Goal: Information Seeking & Learning: Find specific fact

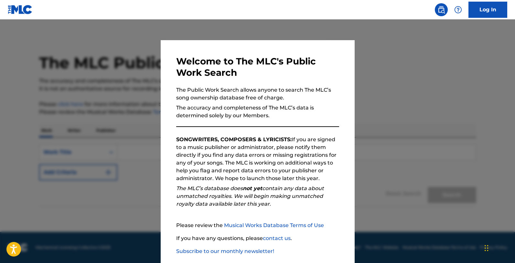
drag, startPoint x: 0, startPoint y: 0, endPoint x: 322, endPoint y: 239, distance: 401.4
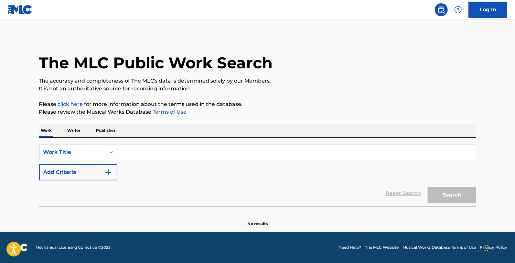
click at [134, 149] on input "Search Form" at bounding box center [296, 152] width 359 height 16
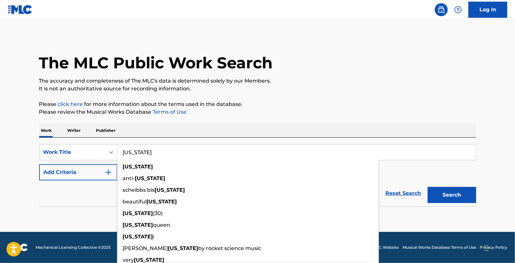
type input "[US_STATE]"
click at [166, 131] on div "Work Writer Publisher" at bounding box center [257, 131] width 437 height 14
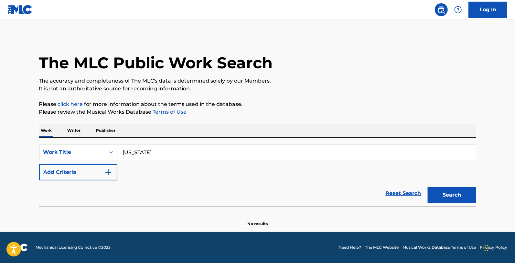
click at [78, 161] on div "SearchWithCriteriaa2633c24-0e5c-45c6-b468-929a4fdf41e0 Work Title [US_STATE] Ad…" at bounding box center [257, 162] width 437 height 36
drag, startPoint x: 78, startPoint y: 165, endPoint x: 82, endPoint y: 166, distance: 4.2
click at [80, 166] on button "Add Criteria" at bounding box center [78, 172] width 78 height 16
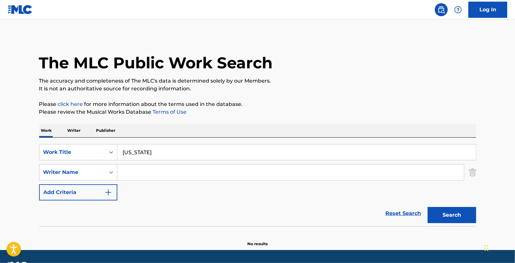
click at [128, 170] on input "Search Form" at bounding box center [290, 172] width 347 height 16
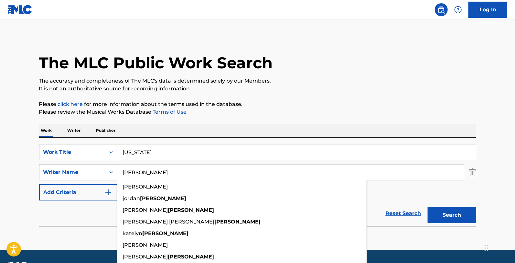
type input "[PERSON_NAME]"
click at [428, 207] on button "Search" at bounding box center [452, 215] width 49 height 16
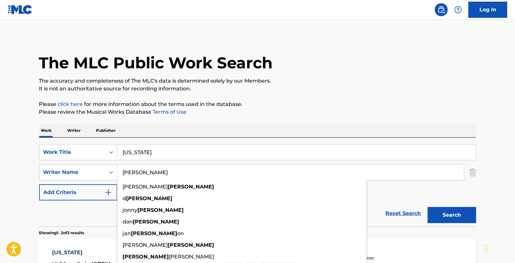
click at [163, 145] on input "[US_STATE]" at bounding box center [296, 152] width 359 height 16
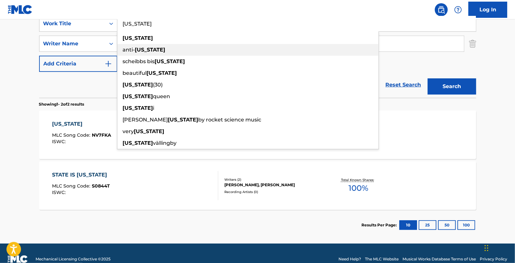
scroll to position [140, 0]
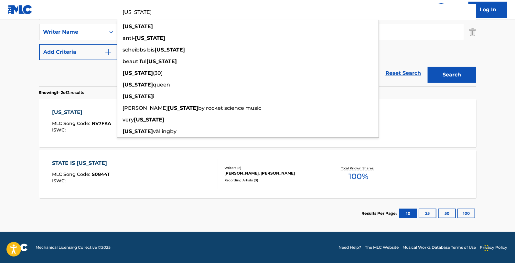
click at [326, 215] on section "Results Per Page: 10 25 50 100" at bounding box center [257, 213] width 437 height 30
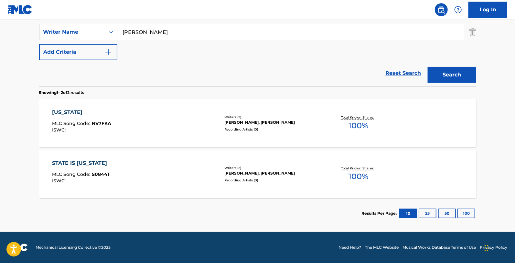
click at [292, 113] on div "[US_STATE] MLC Song Code : NV7FKA ISWC : Writers ( 2 ) [PERSON_NAME], [PERSON_N…" at bounding box center [257, 123] width 437 height 49
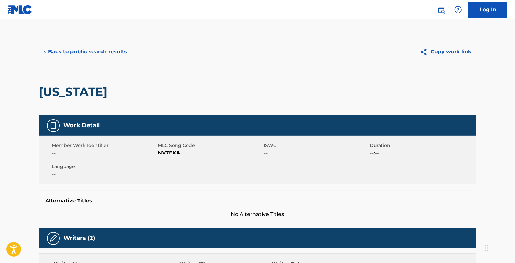
click at [63, 46] on button "< Back to public search results" at bounding box center [85, 52] width 93 height 16
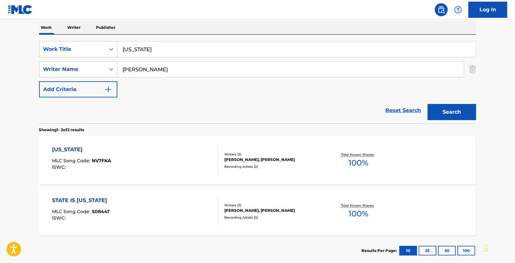
scroll to position [140, 0]
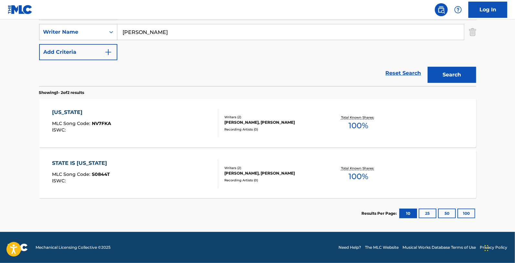
click at [129, 181] on div "STATE IS [US_STATE] MLC Song Code : S0844T ISWC :" at bounding box center [135, 173] width 166 height 29
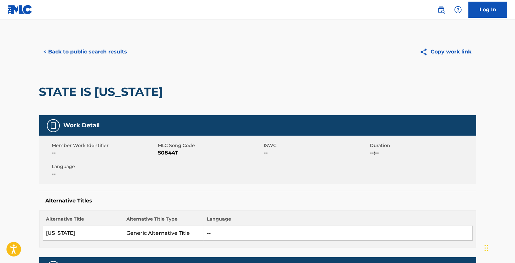
click at [100, 47] on button "< Back to public search results" at bounding box center [85, 52] width 93 height 16
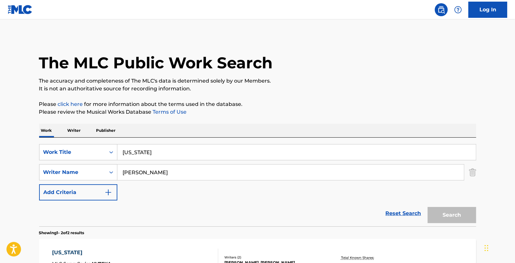
scroll to position [103, 0]
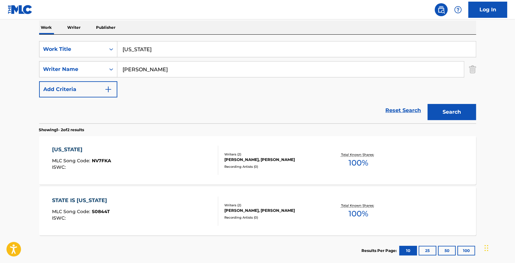
drag, startPoint x: 181, startPoint y: 70, endPoint x: 11, endPoint y: 72, distance: 170.2
click at [11, 72] on main "The MLC Public Work Search The accuracy and completeness of The MLC's data is d…" at bounding box center [257, 93] width 515 height 352
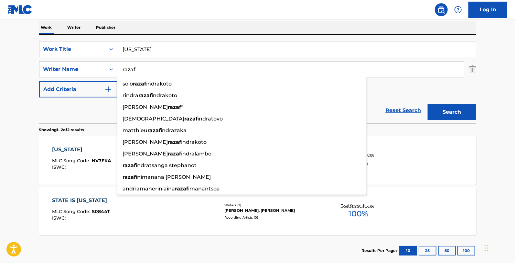
type input "razaf"
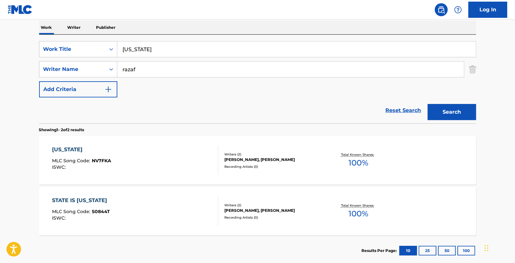
drag, startPoint x: 219, startPoint y: 40, endPoint x: 11, endPoint y: 50, distance: 207.9
click at [11, 50] on main "The MLC Public Work Search The accuracy and completeness of The MLC's data is d…" at bounding box center [257, 93] width 515 height 352
drag, startPoint x: 159, startPoint y: 52, endPoint x: 91, endPoint y: 53, distance: 67.6
click at [91, 53] on div "SearchWithCriteriaa2633c24-0e5c-45c6-b468-929a4fdf41e0 Work Title [US_STATE]" at bounding box center [257, 49] width 437 height 16
type input "that's the kind of man for me"
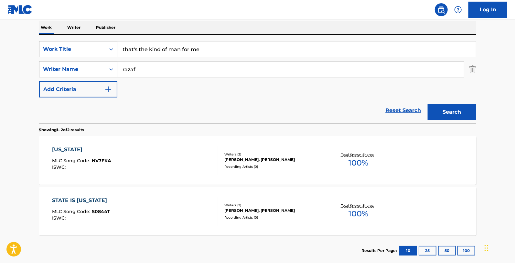
click at [428, 104] on button "Search" at bounding box center [452, 112] width 49 height 16
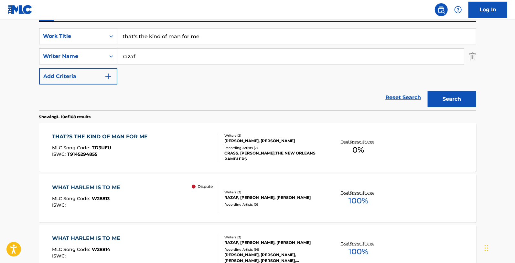
scroll to position [139, 0]
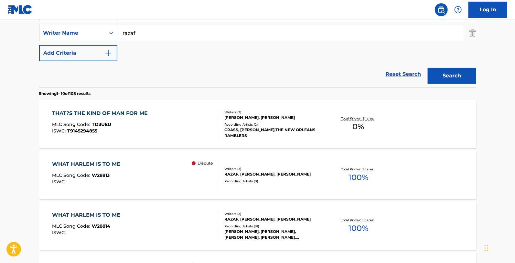
click at [175, 126] on div "THAT?S THE KIND OF MAN FOR ME MLC Song Code : TD3UEU ISWC : T9145294855" at bounding box center [135, 123] width 166 height 29
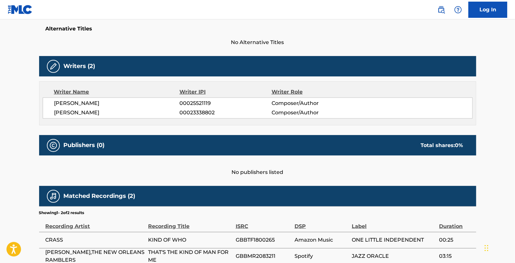
scroll to position [106, 0]
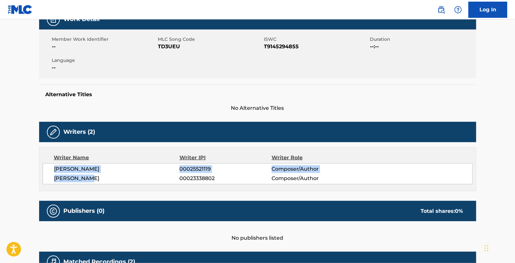
drag, startPoint x: 92, startPoint y: 177, endPoint x: 43, endPoint y: 169, distance: 49.5
click at [43, 169] on div "[PERSON_NAME] 00025521119 Composer/Author [PERSON_NAME] 00023338802 Composer/Au…" at bounding box center [258, 173] width 430 height 21
click at [66, 169] on span "[PERSON_NAME]" at bounding box center [117, 169] width 126 height 8
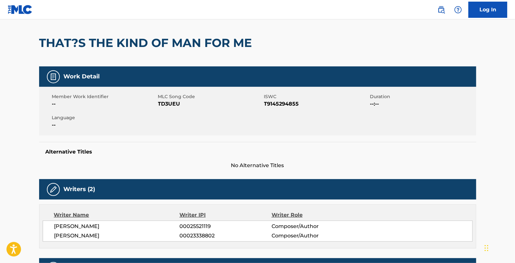
scroll to position [0, 0]
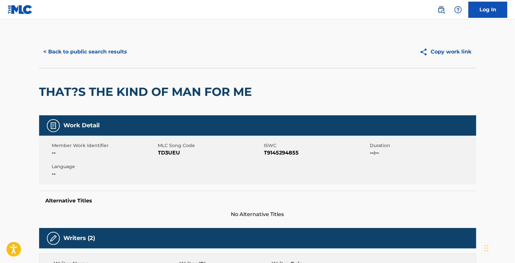
click at [77, 51] on button "< Back to public search results" at bounding box center [85, 52] width 93 height 16
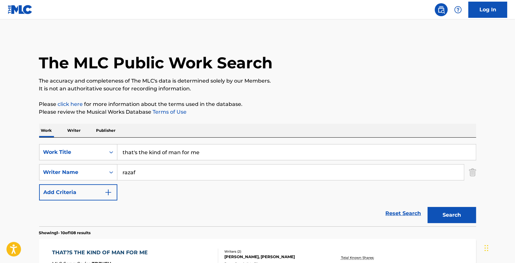
scroll to position [139, 0]
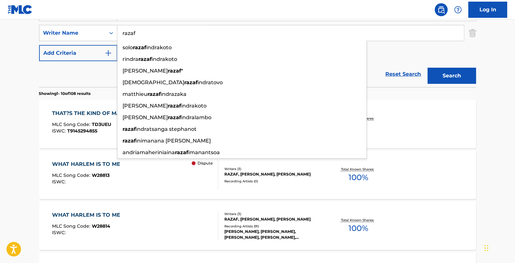
drag, startPoint x: 156, startPoint y: 37, endPoint x: 53, endPoint y: 46, distance: 103.9
click at [55, 44] on div "SearchWithCriteriaa2633c24-0e5c-45c6-b468-929a4fdf41e0 Work Title that's the ki…" at bounding box center [257, 33] width 437 height 56
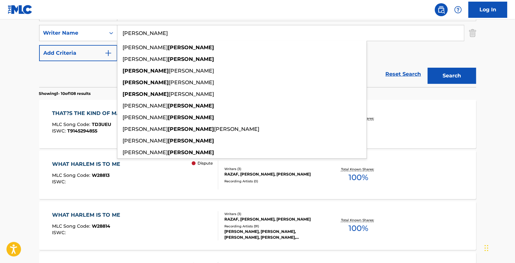
type input "[PERSON_NAME]"
click at [16, 80] on main "The MLC Public Work Search The accuracy and completeness of The MLC's data is d…" at bounding box center [257, 261] width 515 height 762
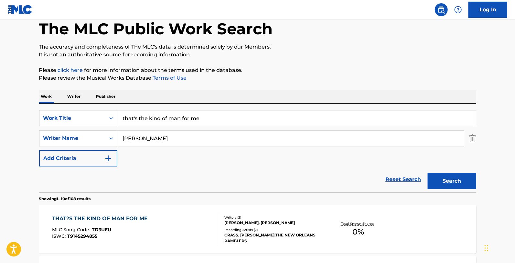
scroll to position [0, 0]
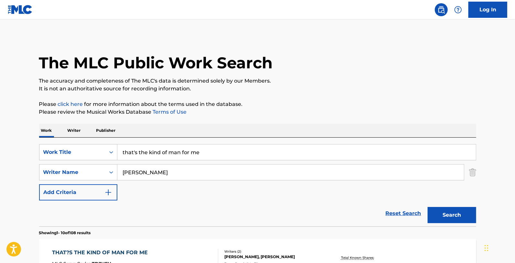
drag, startPoint x: 211, startPoint y: 156, endPoint x: 21, endPoint y: 162, distance: 190.0
type input "warmed over kisses"
click at [428, 207] on button "Search" at bounding box center [452, 215] width 49 height 16
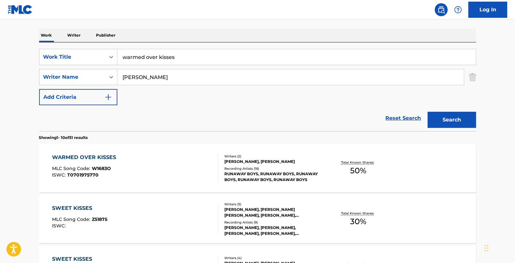
scroll to position [180, 0]
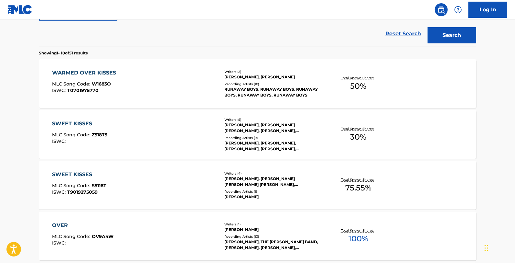
click at [321, 90] on div "RUNAWAY BOYS, RUNAWAY BOYS, RUNAWAY BOYS, RUNAWAY BOYS, RUNAWAY BOYS" at bounding box center [274, 92] width 98 height 12
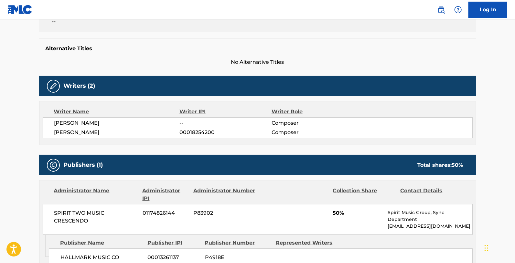
scroll to position [144, 0]
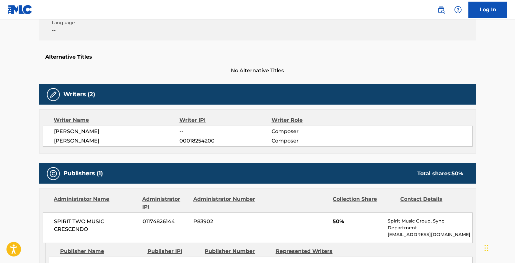
drag, startPoint x: 102, startPoint y: 143, endPoint x: 54, endPoint y: 134, distance: 49.2
click at [54, 134] on div "[PERSON_NAME] -- Composer [PERSON_NAME] 00018254200 Composer" at bounding box center [258, 136] width 430 height 21
click at [58, 138] on span "[PERSON_NAME]" at bounding box center [117, 141] width 126 height 8
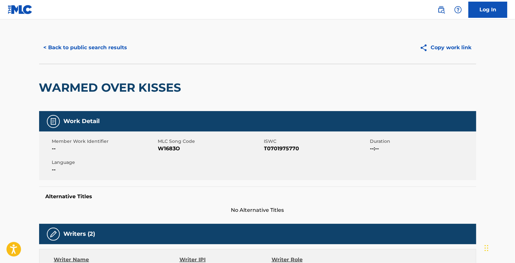
scroll to position [0, 0]
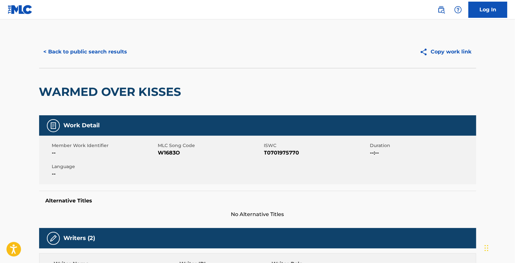
click at [98, 43] on div "< Back to public search results Copy work link" at bounding box center [257, 52] width 437 height 32
click at [98, 44] on button "< Back to public search results" at bounding box center [85, 52] width 93 height 16
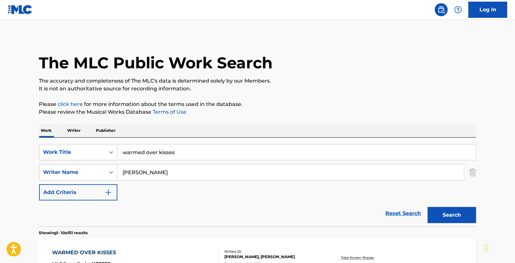
drag, startPoint x: 198, startPoint y: 163, endPoint x: 105, endPoint y: 162, distance: 92.9
click at [105, 162] on div "SearchWithCriteriaa2633c24-0e5c-45c6-b468-929a4fdf41e0 Work Title warmed over k…" at bounding box center [257, 172] width 437 height 56
drag, startPoint x: 222, startPoint y: 149, endPoint x: 35, endPoint y: 158, distance: 187.5
paste input "RED LIPS WHITE LIES AND BLUE"
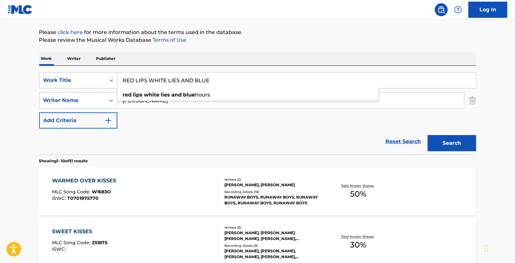
type input "RED LIPS WHITE LIES AND BLUE"
click at [428, 135] on button "Search" at bounding box center [452, 143] width 49 height 16
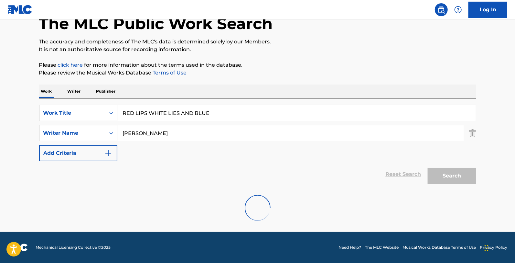
scroll to position [72, 0]
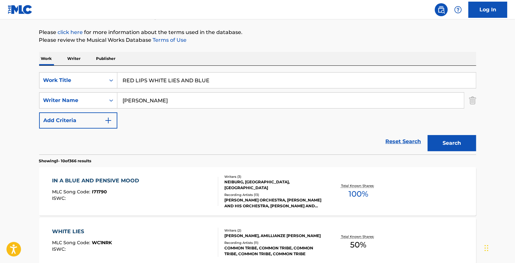
drag, startPoint x: 180, startPoint y: 103, endPoint x: 44, endPoint y: 118, distance: 136.7
click at [44, 117] on div "SearchWithCriteriaa2633c24-0e5c-45c6-b468-929a4fdf41e0 Work Title RED LIPS WHIT…" at bounding box center [257, 100] width 437 height 56
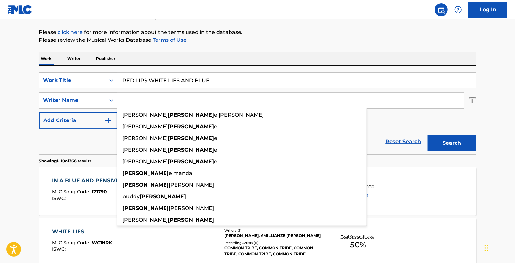
click at [428, 135] on button "Search" at bounding box center [452, 143] width 49 height 16
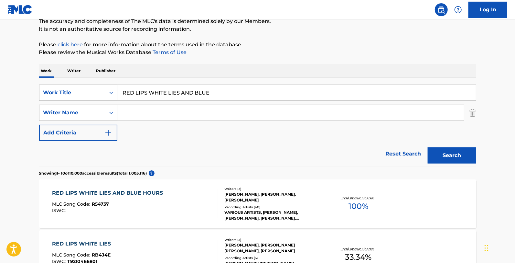
scroll to position [108, 0]
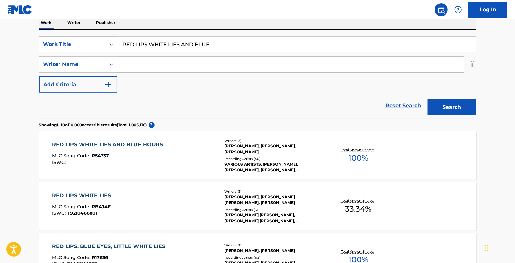
click at [184, 163] on div "RED LIPS WHITE LIES AND BLUE HOURS MLC Song Code : R54737 ISWC :" at bounding box center [135, 155] width 166 height 29
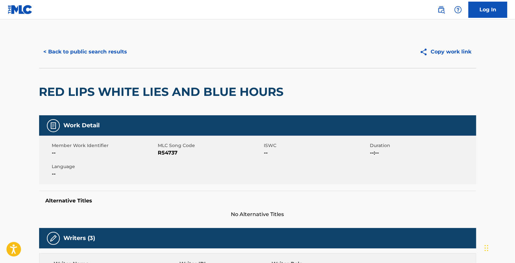
click at [87, 47] on button "< Back to public search results" at bounding box center [85, 52] width 93 height 16
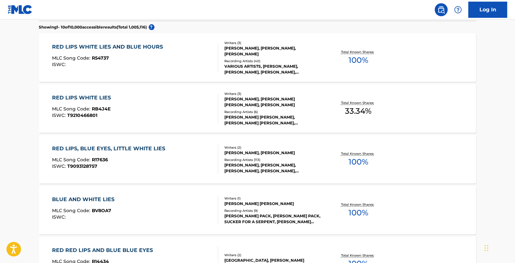
scroll to position [215, 0]
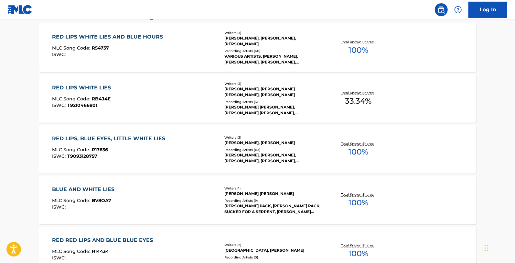
click at [178, 39] on div "RED LIPS WHITE LIES AND BLUE HOURS MLC Song Code : R54737 ISWC :" at bounding box center [135, 47] width 166 height 29
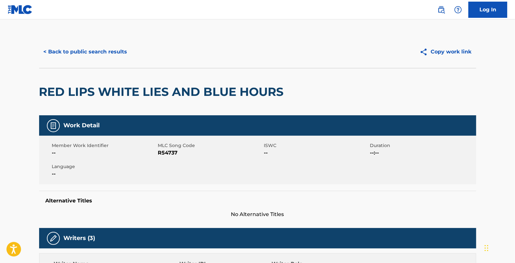
click at [50, 44] on button "< Back to public search results" at bounding box center [85, 52] width 93 height 16
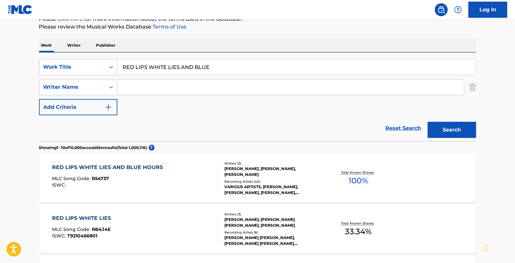
scroll to position [72, 0]
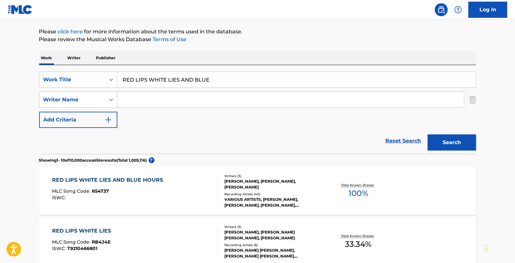
drag, startPoint x: 227, startPoint y: 80, endPoint x: 31, endPoint y: 62, distance: 196.9
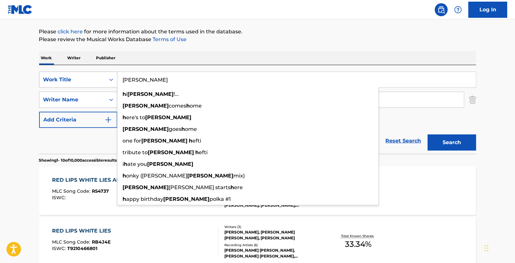
drag, startPoint x: 161, startPoint y: 71, endPoint x: 96, endPoint y: 76, distance: 64.5
click at [96, 76] on div "SearchWithCriteriaa2633c24-0e5c-45c6-b468-929a4fdf41e0 Work Title [PERSON_NAME]…" at bounding box center [257, 79] width 437 height 16
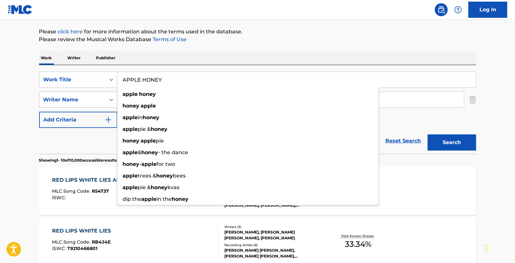
type input "APPLE HONEY"
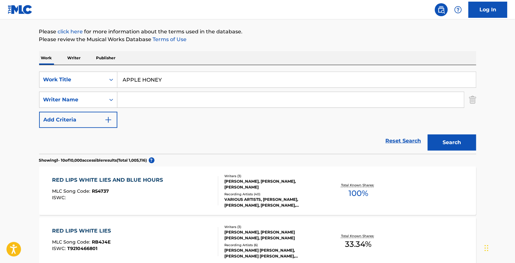
click at [198, 56] on div "Work Writer Publisher" at bounding box center [257, 58] width 437 height 14
click at [162, 96] on input "Search Form" at bounding box center [290, 100] width 347 height 16
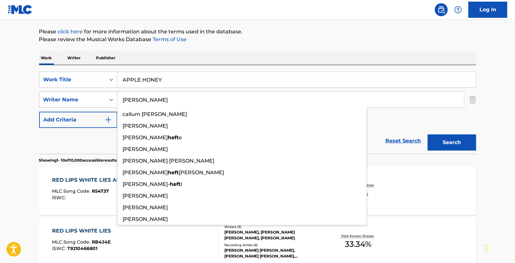
type input "[PERSON_NAME]"
click at [428, 134] on button "Search" at bounding box center [452, 142] width 49 height 16
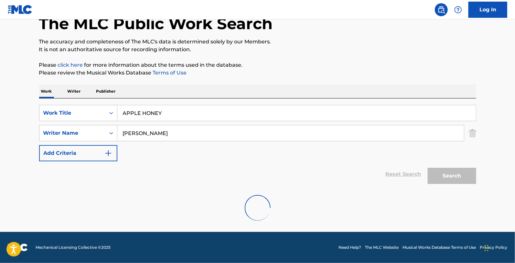
scroll to position [18, 0]
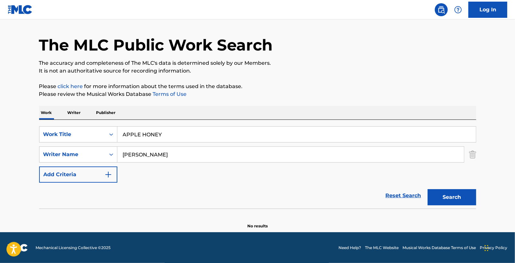
drag, startPoint x: 161, startPoint y: 149, endPoint x: 47, endPoint y: 17, distance: 173.9
click at [62, 148] on div "SearchWithCriteria3e0c5807-92cf-46f8-b74d-071677f96ab5 Writer Name [PERSON_NAME]" at bounding box center [257, 154] width 437 height 16
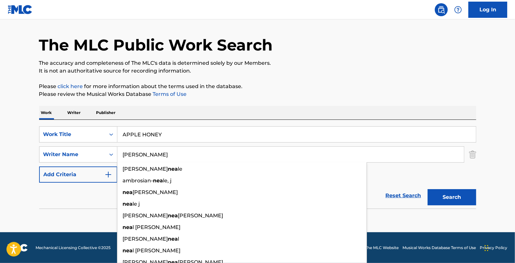
click at [428, 189] on button "Search" at bounding box center [452, 197] width 49 height 16
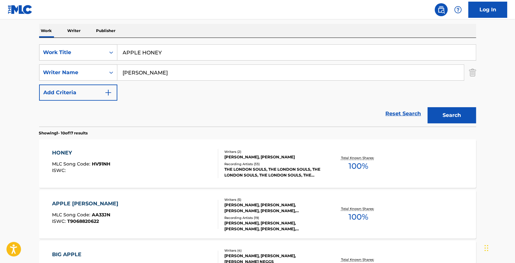
scroll to position [54, 0]
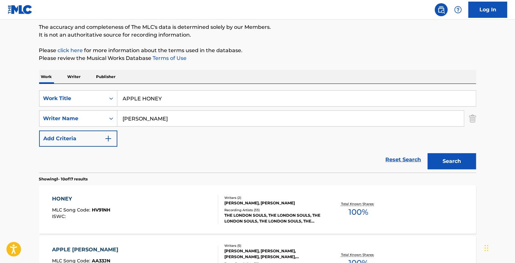
click at [170, 116] on input "[PERSON_NAME]" at bounding box center [290, 119] width 347 height 16
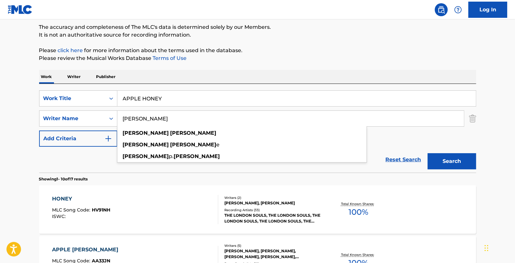
type input "[PERSON_NAME]"
click at [428, 153] on button "Search" at bounding box center [452, 161] width 49 height 16
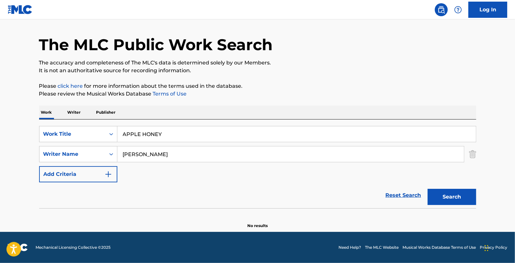
scroll to position [18, 0]
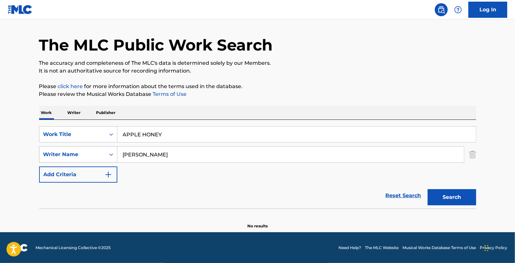
drag, startPoint x: 173, startPoint y: 153, endPoint x: 97, endPoint y: 151, distance: 76.1
click at [98, 151] on div "SearchWithCriteria3e0c5807-92cf-46f8-b74d-071677f96ab5 Writer Name [PERSON_NAME]" at bounding box center [257, 154] width 437 height 16
drag, startPoint x: 171, startPoint y: 137, endPoint x: 0, endPoint y: 137, distance: 171.5
click at [5, 136] on main "The MLC Public Work Search The accuracy and completeness of The MLC's data is d…" at bounding box center [257, 117] width 515 height 230
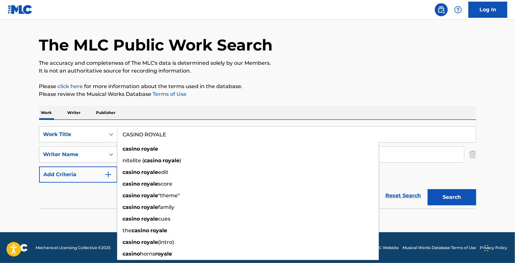
type input "CASINO ROYALE"
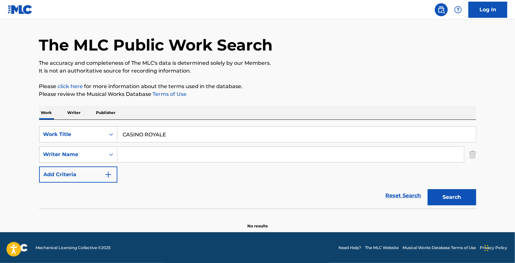
click at [252, 107] on div "Work Writer Publisher" at bounding box center [257, 113] width 437 height 14
click at [166, 161] on input "Search Form" at bounding box center [290, 155] width 347 height 16
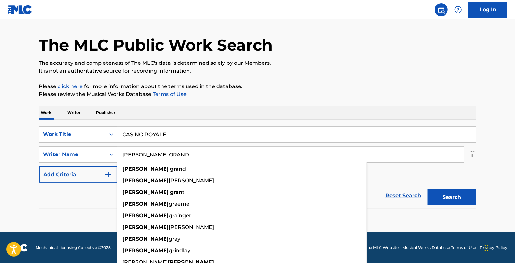
type input "[PERSON_NAME] GRAND"
click at [428, 189] on button "Search" at bounding box center [452, 197] width 49 height 16
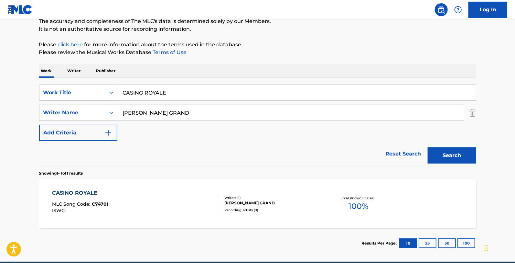
scroll to position [89, 0]
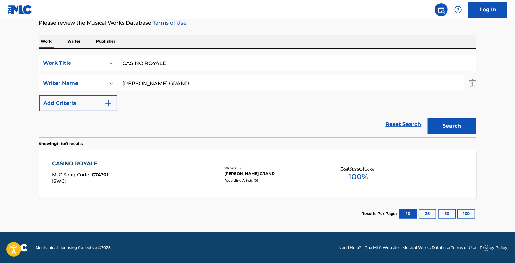
click at [234, 170] on div "[PERSON_NAME] GRAND" at bounding box center [274, 173] width 98 height 6
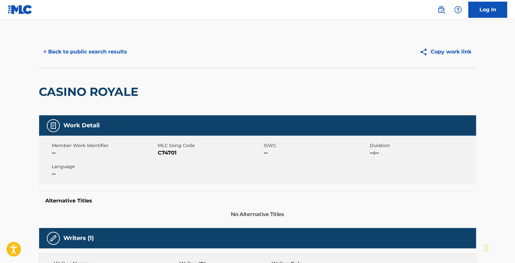
click at [78, 40] on div "< Back to public search results Copy work link" at bounding box center [257, 52] width 437 height 32
click at [78, 46] on button "< Back to public search results" at bounding box center [85, 52] width 93 height 16
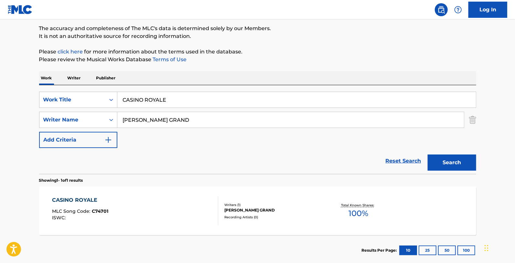
scroll to position [16, 0]
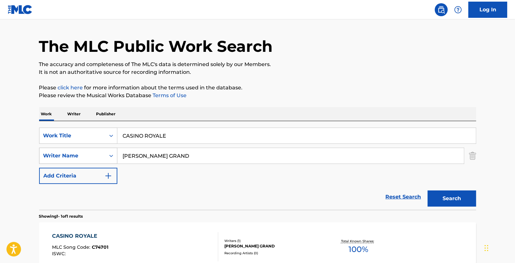
drag, startPoint x: 139, startPoint y: 144, endPoint x: 104, endPoint y: 147, distance: 35.1
click at [109, 147] on div "SearchWithCriteriaa2633c24-0e5c-45c6-b468-929a4fdf41e0 Work Title CASINO ROYALE…" at bounding box center [257, 155] width 437 height 56
paste input "[US_STATE]"
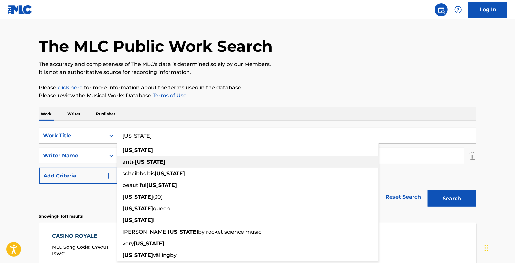
type input "[US_STATE]"
click at [209, 108] on div "Work Writer Publisher" at bounding box center [257, 114] width 437 height 14
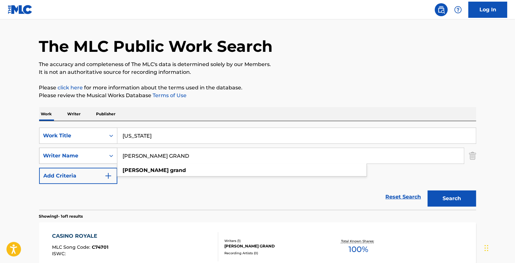
drag, startPoint x: 169, startPoint y: 154, endPoint x: 76, endPoint y: 154, distance: 92.8
click at [76, 154] on div "SearchWithCriteria3e0c5807-92cf-46f8-b74d-071677f96ab5 Writer Name [PERSON_NAME…" at bounding box center [257, 156] width 437 height 16
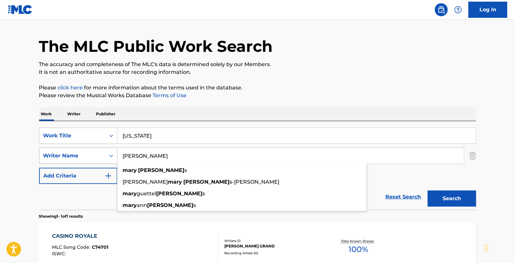
type input "[PERSON_NAME]"
click at [428, 190] on button "Search" at bounding box center [452, 198] width 49 height 16
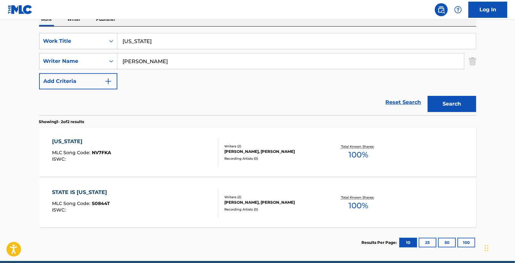
scroll to position [124, 0]
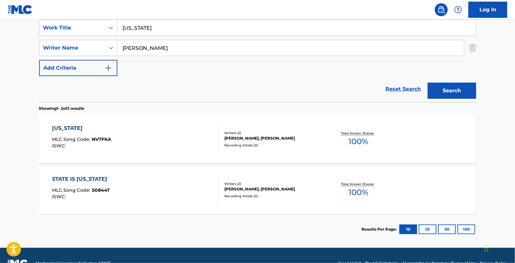
click at [251, 136] on div "[PERSON_NAME], [PERSON_NAME]" at bounding box center [274, 138] width 98 height 6
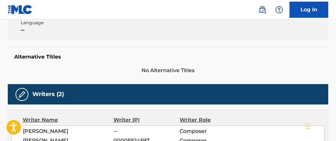
scroll to position [180, 0]
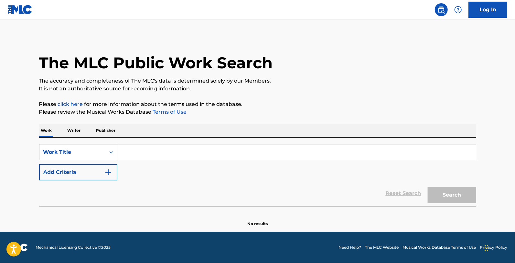
click at [145, 146] on input "Search Form" at bounding box center [296, 152] width 359 height 16
click at [191, 156] on input "Search Form" at bounding box center [296, 152] width 359 height 16
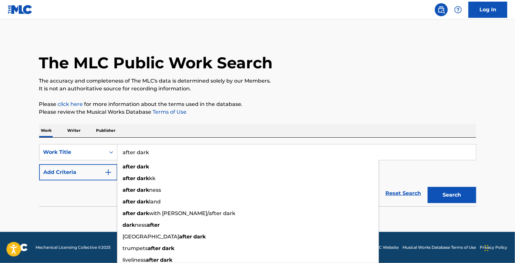
type input "after dark"
click at [185, 128] on div "Work Writer Publisher" at bounding box center [257, 131] width 437 height 14
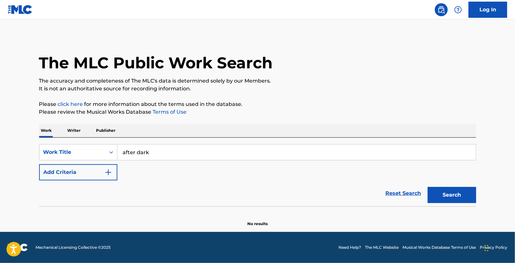
click at [87, 179] on button "Add Criteria" at bounding box center [78, 172] width 78 height 16
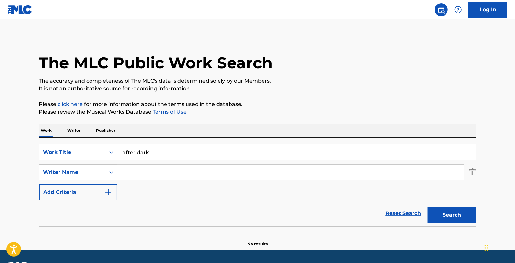
click at [158, 181] on div "SearchWithCriteria2b116963-cbbb-44ed-9f7c-7402cd9d9f3d Work Title after dark Se…" at bounding box center [257, 172] width 437 height 56
click at [157, 170] on input "Search Form" at bounding box center [290, 172] width 347 height 16
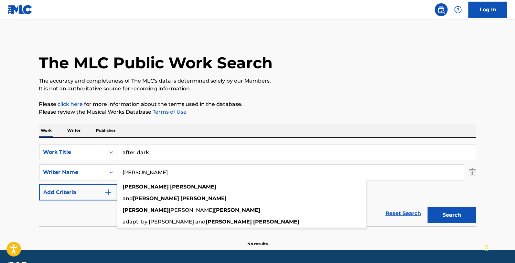
click at [428, 207] on button "Search" at bounding box center [452, 215] width 49 height 16
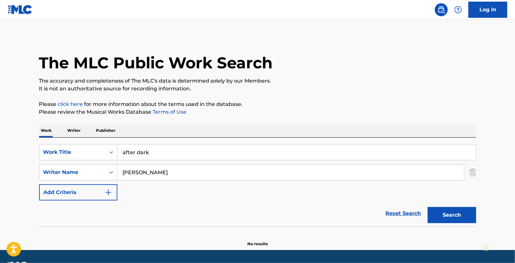
scroll to position [18, 0]
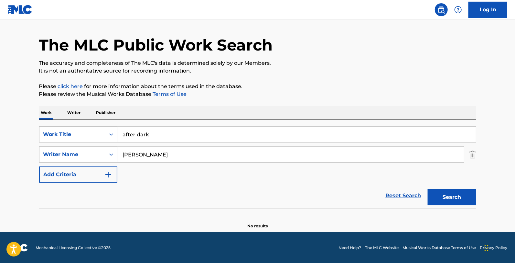
drag, startPoint x: 142, startPoint y: 156, endPoint x: 82, endPoint y: 164, distance: 60.4
click at [82, 164] on div "SearchWithCriteria2b116963-cbbb-44ed-9f7c-7402cd9d9f3d Work Title after dark Se…" at bounding box center [257, 154] width 437 height 56
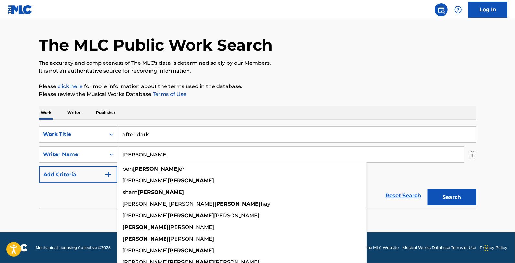
click at [428, 189] on button "Search" at bounding box center [452, 197] width 49 height 16
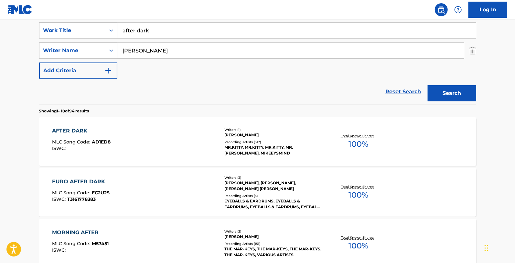
scroll to position [126, 0]
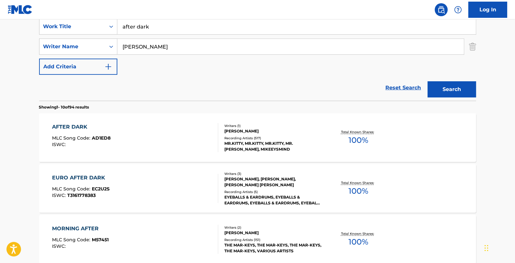
drag, startPoint x: 159, startPoint y: 50, endPoint x: 47, endPoint y: 57, distance: 112.5
click at [47, 57] on div "SearchWithCriteria2b116963-cbbb-44ed-9f7c-7402cd9d9f3d Work Title after dark Se…" at bounding box center [257, 46] width 437 height 56
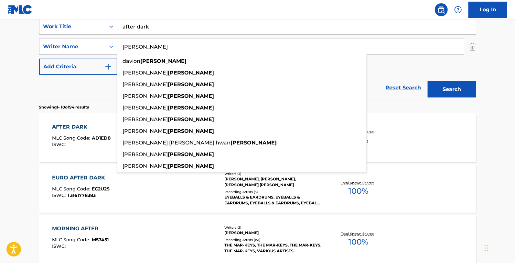
type input "wright"
click at [428, 81] on button "Search" at bounding box center [452, 89] width 49 height 16
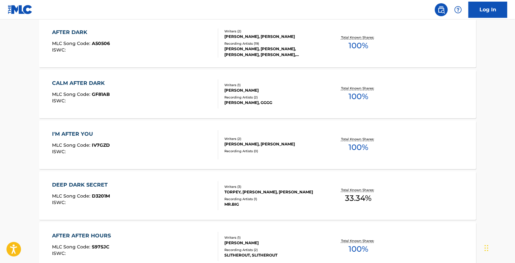
scroll to position [162, 0]
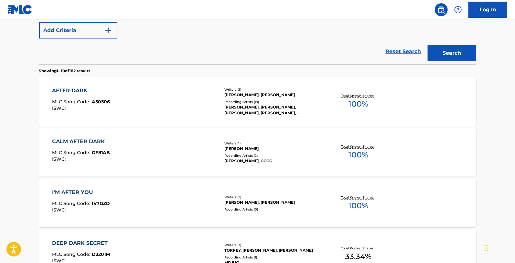
click at [143, 95] on div "AFTER DARK MLC Song Code : A50506 ISWC :" at bounding box center [135, 101] width 166 height 29
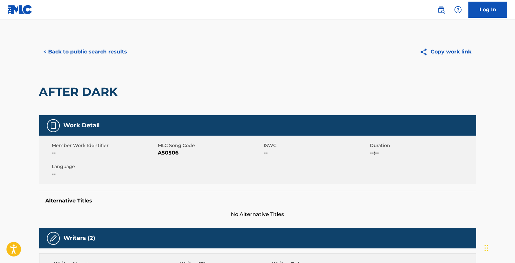
click at [79, 52] on button "< Back to public search results" at bounding box center [85, 52] width 93 height 16
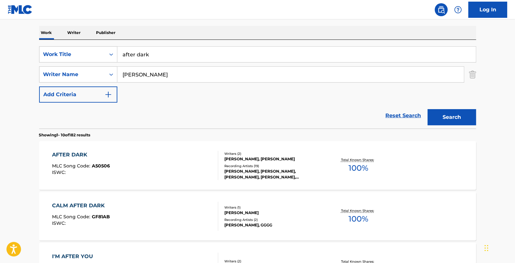
scroll to position [91, 0]
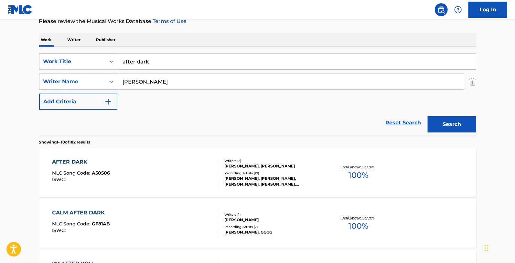
drag, startPoint x: 168, startPoint y: 60, endPoint x: 62, endPoint y: 70, distance: 106.9
click at [64, 69] on div "SearchWithCriteria2b116963-cbbb-44ed-9f7c-7402cd9d9f3d Work Title after dark" at bounding box center [257, 61] width 437 height 16
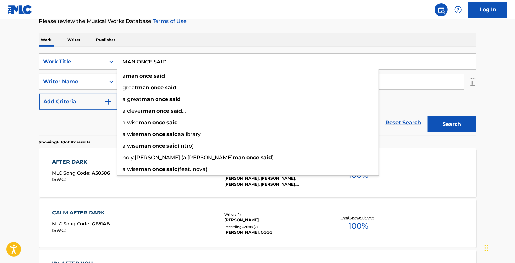
type input "MAN ONCE SAID"
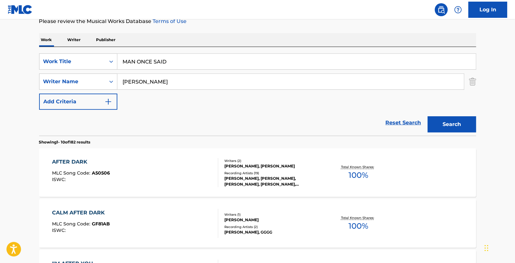
drag, startPoint x: 156, startPoint y: 84, endPoint x: 44, endPoint y: 89, distance: 111.4
click at [47, 89] on div "SearchWithCriteria54cac2d5-5e69-438a-b265-b9b4c7533957 Writer Name wright" at bounding box center [257, 81] width 437 height 16
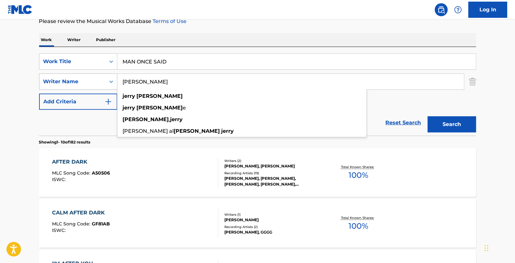
type input "[PERSON_NAME]"
click at [428, 116] on button "Search" at bounding box center [452, 124] width 49 height 16
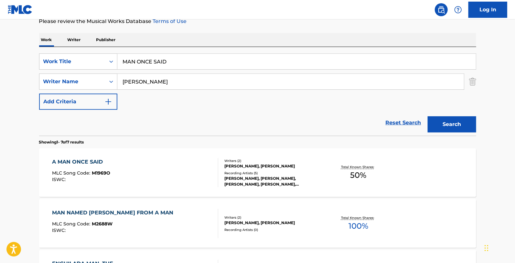
click at [170, 159] on div "A MAN ONCE SAID MLC Song Code : M1969O ISWC :" at bounding box center [135, 172] width 166 height 29
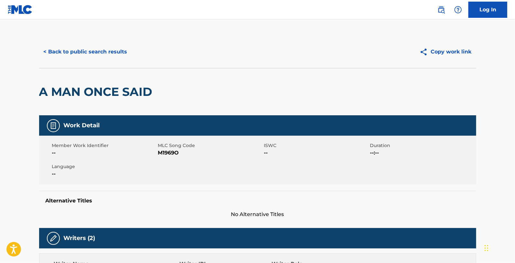
click at [49, 53] on button "< Back to public search results" at bounding box center [85, 52] width 93 height 16
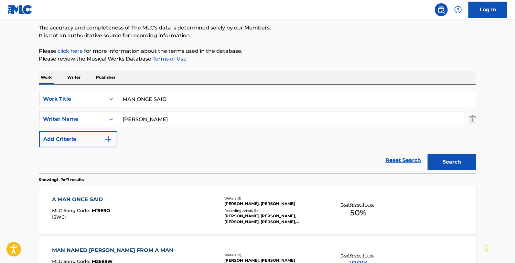
scroll to position [18, 0]
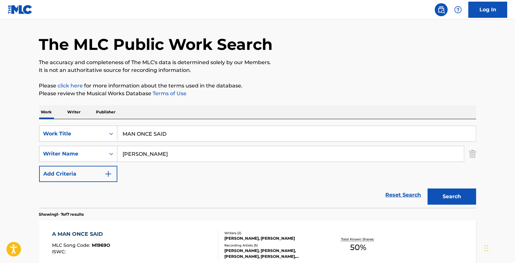
drag, startPoint x: 182, startPoint y: 125, endPoint x: 132, endPoint y: 137, distance: 51.9
click at [127, 136] on input "MAN ONCE SAID" at bounding box center [296, 134] width 359 height 16
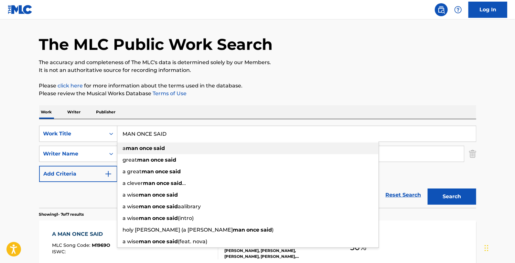
drag, startPoint x: 208, startPoint y: 115, endPoint x: 207, endPoint y: 124, distance: 9.4
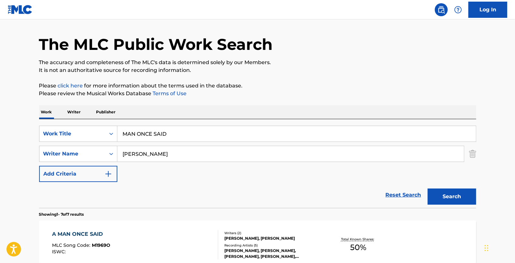
drag, startPoint x: 129, startPoint y: 156, endPoint x: 119, endPoint y: 153, distance: 10.4
click at [120, 154] on input "[PERSON_NAME]" at bounding box center [290, 154] width 347 height 16
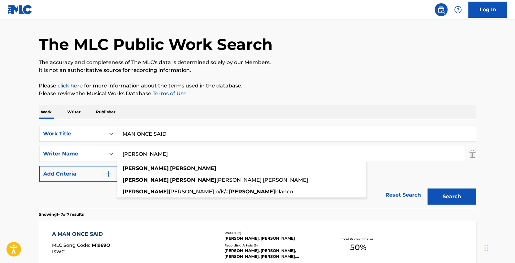
type input "benny benjamin"
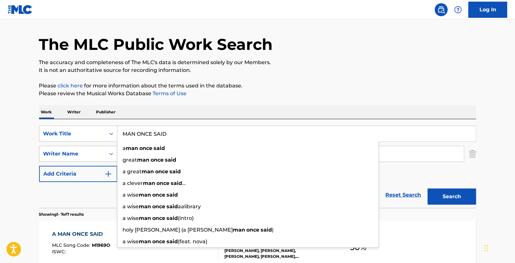
drag, startPoint x: 177, startPoint y: 130, endPoint x: 92, endPoint y: 146, distance: 86.6
click at [92, 146] on div "SearchWithCriteria2b116963-cbbb-44ed-9f7c-7402cd9d9f3d Work Title MAN ONCE SAID…" at bounding box center [257, 154] width 437 height 56
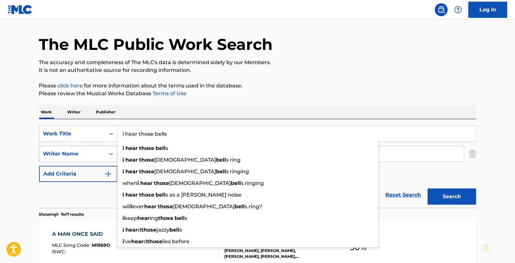
type input "i hear those bells"
click at [428, 188] on button "Search" at bounding box center [452, 196] width 49 height 16
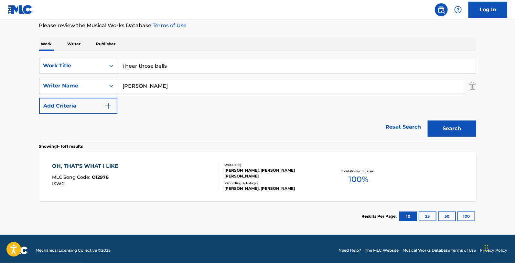
scroll to position [89, 0]
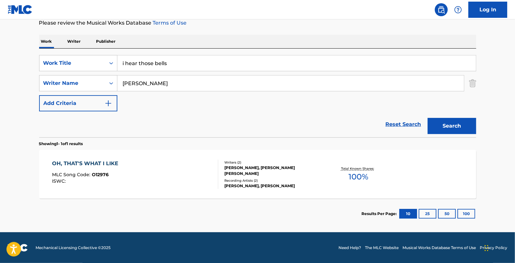
click at [269, 183] on div "JIMMIE LUNCEFORD, PAT RUHLMAN" at bounding box center [274, 186] width 98 height 6
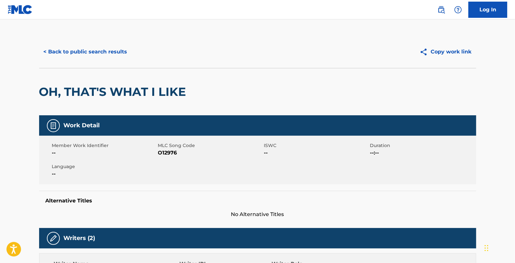
click at [95, 56] on button "< Back to public search results" at bounding box center [85, 52] width 93 height 16
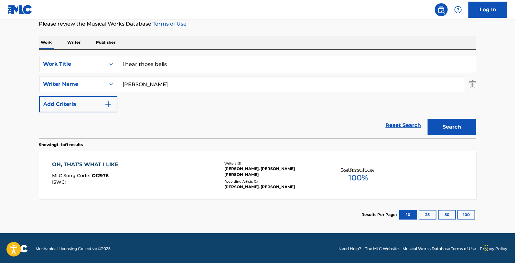
scroll to position [89, 0]
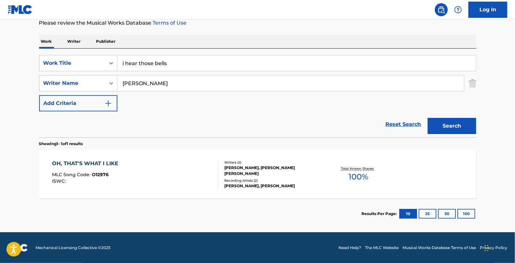
click at [195, 181] on div "OH, THAT'S WHAT I LIKE MLC Song Code : O12976 ISWC :" at bounding box center [135, 173] width 166 height 29
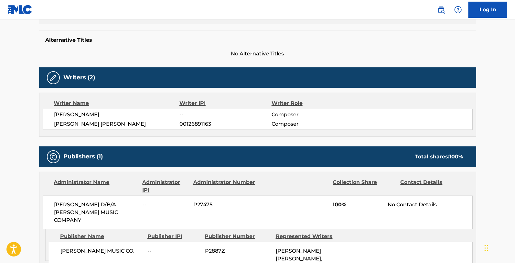
scroll to position [215, 0]
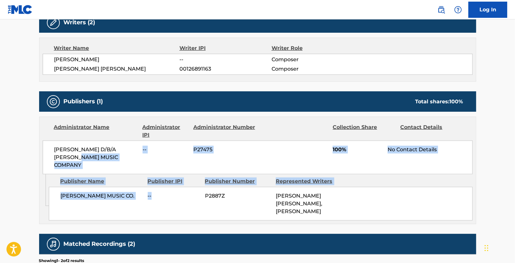
drag, startPoint x: 94, startPoint y: 164, endPoint x: 154, endPoint y: 191, distance: 65.7
click at [154, 191] on div "Administrator Name Administrator IPI Administrator Number Collection Share Cont…" at bounding box center [257, 169] width 437 height 107
click at [154, 192] on span "--" at bounding box center [174, 196] width 52 height 8
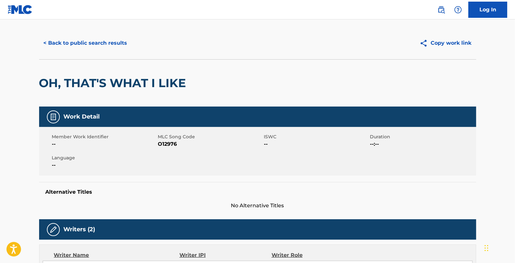
scroll to position [0, 0]
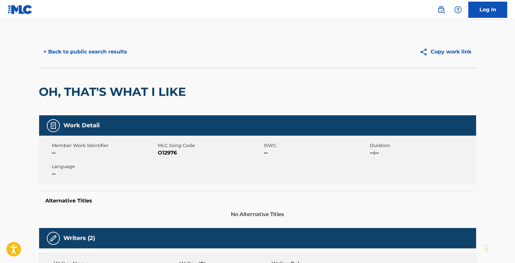
click at [65, 50] on button "< Back to public search results" at bounding box center [85, 52] width 93 height 16
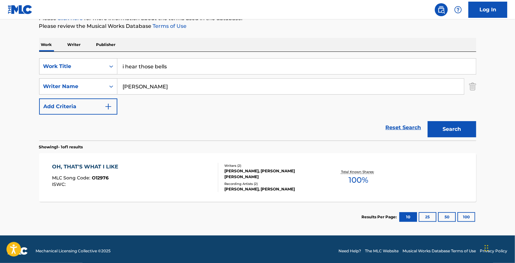
scroll to position [89, 0]
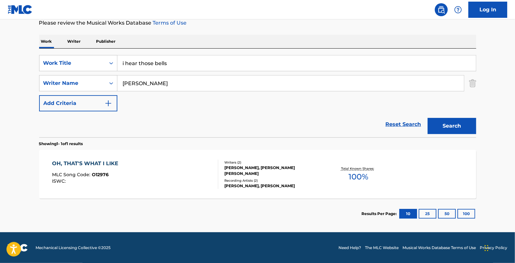
drag, startPoint x: 188, startPoint y: 64, endPoint x: -40, endPoint y: 72, distance: 228.2
click at [0, 72] on html "Accessibility Screen-Reader Guide, Feedback, and Issue Reporting | New window L…" at bounding box center [257, 42] width 515 height 263
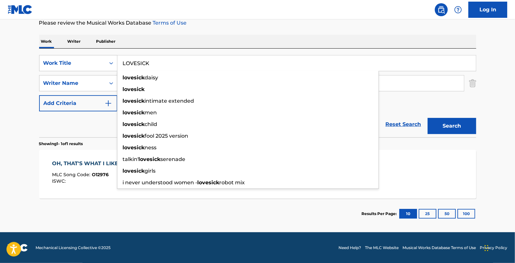
type input "LOVESICK"
click at [262, 28] on div "The MLC Public Work Search The accuracy and completeness of The MLC's data is d…" at bounding box center [257, 88] width 453 height 282
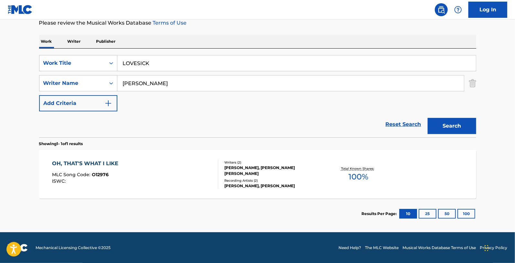
drag, startPoint x: 177, startPoint y: 86, endPoint x: 15, endPoint y: 78, distance: 161.7
click at [18, 78] on main "The MLC Public Work Search The accuracy and completeness of The MLC's data is d…" at bounding box center [257, 81] width 515 height 302
type input "O"
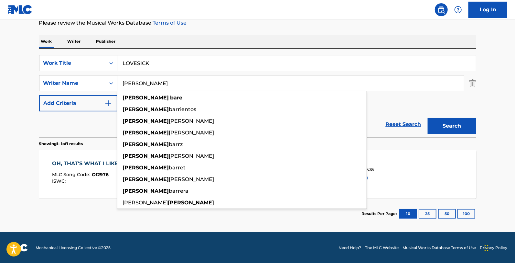
click at [428, 118] on button "Search" at bounding box center [452, 126] width 49 height 16
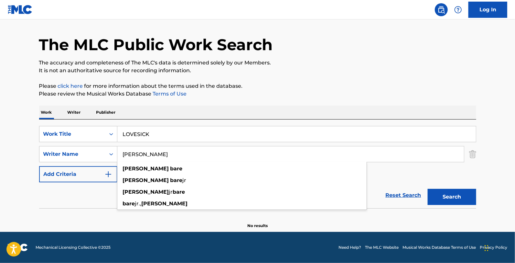
scroll to position [18, 0]
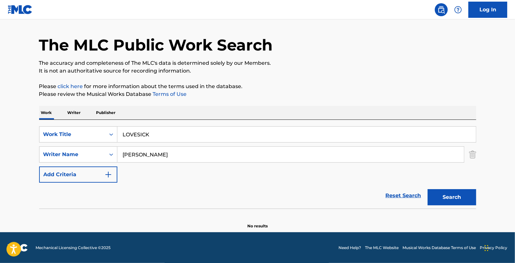
click at [394, 63] on p "The accuracy and completeness of The MLC's data is determined solely by our Mem…" at bounding box center [257, 63] width 437 height 8
click at [442, 203] on button "Search" at bounding box center [452, 197] width 49 height 16
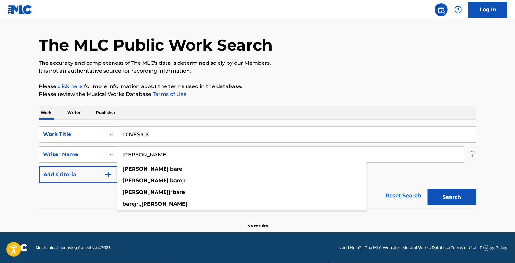
drag, startPoint x: 144, startPoint y: 153, endPoint x: 92, endPoint y: 153, distance: 51.8
click at [93, 153] on div "SearchWithCriteria54cac2d5-5e69-438a-b265-b9b4c7533957 Writer Name BOBBY BARE b…" at bounding box center [257, 154] width 437 height 16
type input "BARE"
click at [428, 189] on button "Search" at bounding box center [452, 197] width 49 height 16
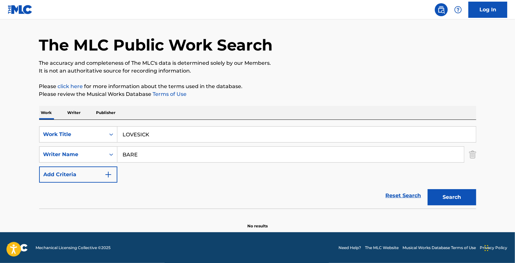
click at [254, 107] on div "Work Writer Publisher" at bounding box center [257, 113] width 437 height 14
click at [139, 132] on input "LOVESICK" at bounding box center [296, 134] width 359 height 16
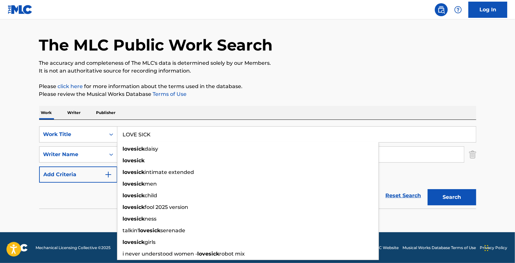
type input "LOVE SICK"
click at [428, 189] on button "Search" at bounding box center [452, 197] width 49 height 16
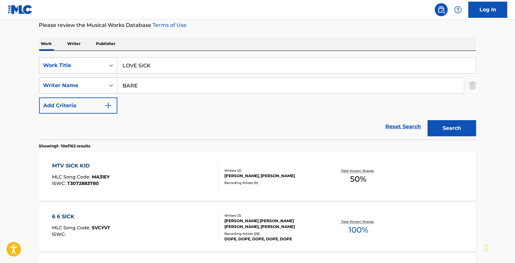
scroll to position [90, 0]
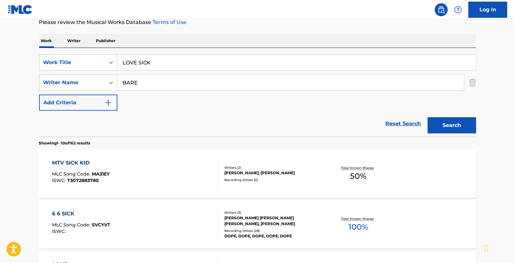
click at [120, 81] on input "BARE" at bounding box center [290, 83] width 347 height 16
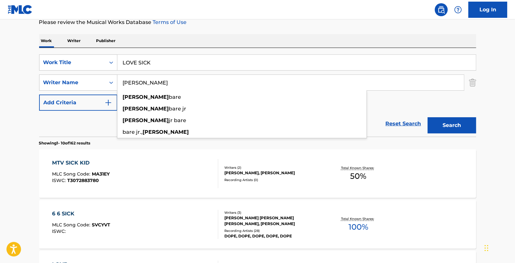
type input "BOBBY BARE"
click at [428, 117] on button "Search" at bounding box center [452, 125] width 49 height 16
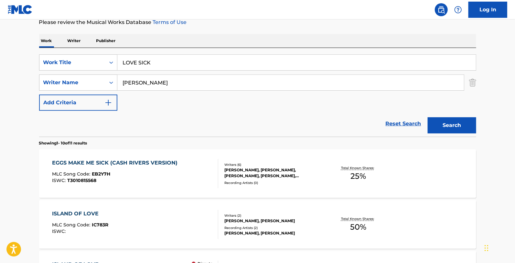
drag, startPoint x: 163, startPoint y: 63, endPoint x: 13, endPoint y: 45, distance: 151.2
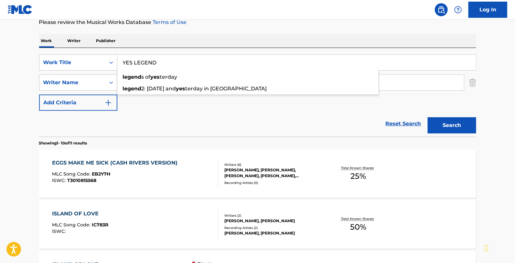
type input "YES LEGEND"
click at [157, 168] on div "EGGS MAKE ME SICK (CASH RIVERS VERSION) MLC Song Code : EB2Y7H ISWC : T30108155…" at bounding box center [116, 173] width 129 height 29
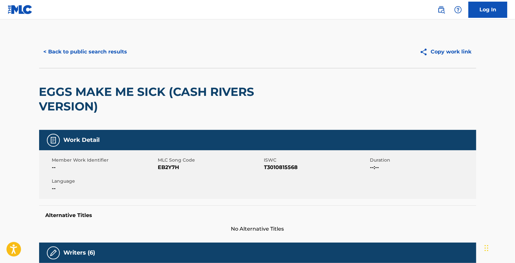
click at [104, 58] on button "< Back to public search results" at bounding box center [85, 52] width 93 height 16
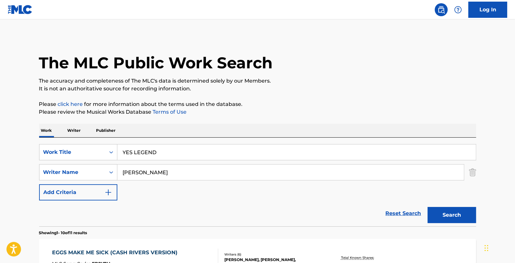
scroll to position [90, 0]
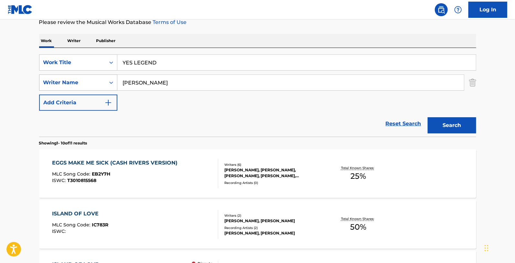
drag, startPoint x: 178, startPoint y: 83, endPoint x: 44, endPoint y: 75, distance: 134.8
click at [44, 75] on div "SearchWithCriteria54cac2d5-5e69-438a-b265-b9b4c7533957 Writer Name BOBBY BARE" at bounding box center [257, 82] width 437 height 16
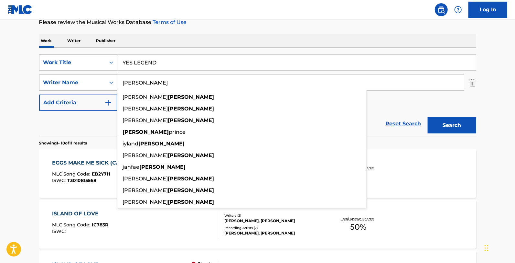
click at [428, 117] on button "Search" at bounding box center [452, 125] width 49 height 16
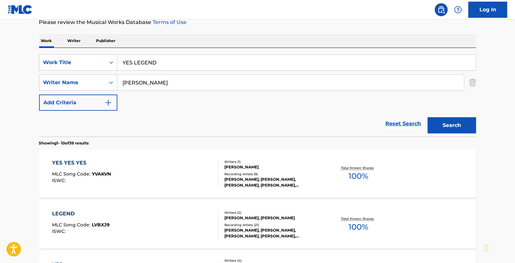
click at [122, 78] on input "CARTER" at bounding box center [290, 83] width 347 height 16
type input "BENNY CARTER"
click at [428, 117] on button "Search" at bounding box center [452, 125] width 49 height 16
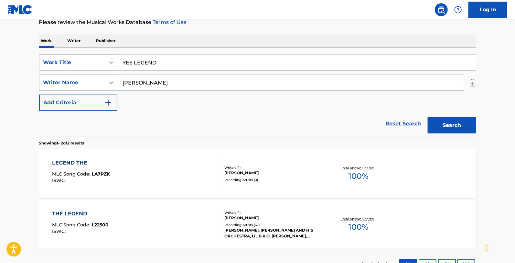
click at [199, 186] on div "LEGEND THE MLC Song Code : LA7PZK ISWC :" at bounding box center [135, 173] width 166 height 29
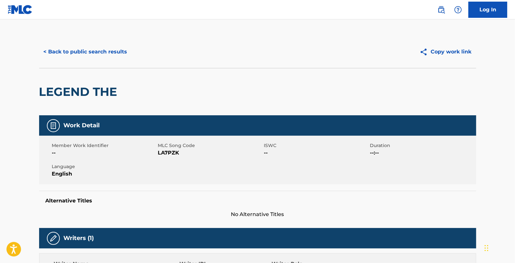
click at [83, 47] on button "< Back to public search results" at bounding box center [85, 52] width 93 height 16
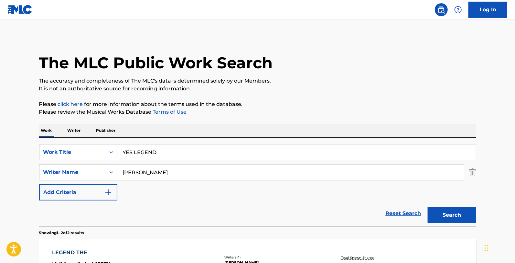
scroll to position [90, 0]
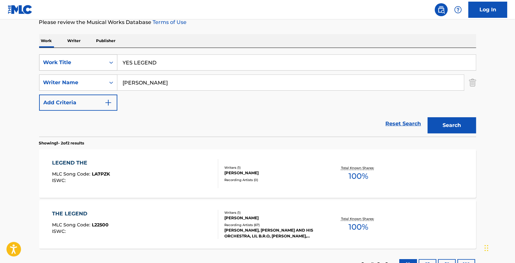
drag, startPoint x: 111, startPoint y: 64, endPoint x: 82, endPoint y: 65, distance: 29.8
click at [85, 65] on div "SearchWithCriteria2b116963-cbbb-44ed-9f7c-7402cd9d9f3d Work Title YES LEGEND" at bounding box center [257, 62] width 437 height 16
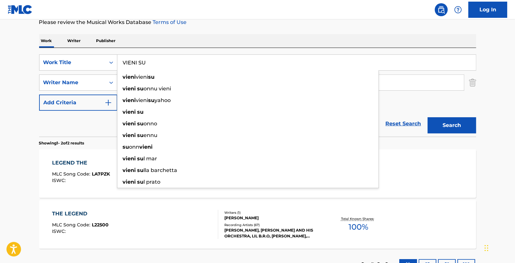
type input "VIENI SU"
click at [205, 26] on p "Please review the Musical Works Database Terms of Use" at bounding box center [257, 22] width 437 height 8
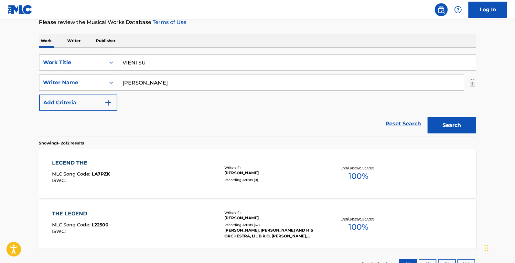
drag, startPoint x: 189, startPoint y: 82, endPoint x: -25, endPoint y: 110, distance: 215.7
click at [0, 110] on html "Accessibility Screen-Reader Guide, Feedback, and Issue Reporting | New window L…" at bounding box center [257, 41] width 515 height 263
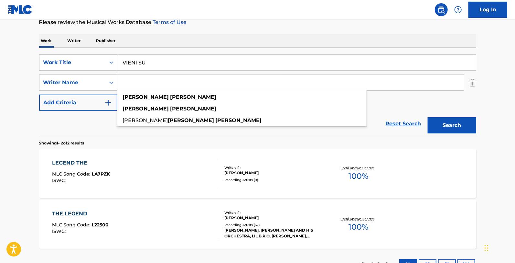
click at [428, 117] on button "Search" at bounding box center [452, 125] width 49 height 16
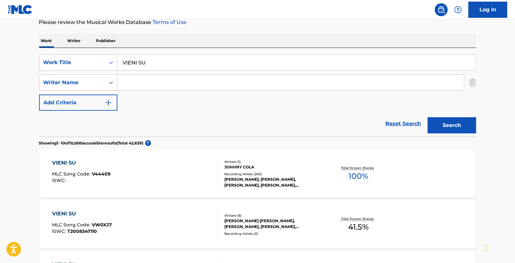
click at [273, 159] on div "Writers ( 1 )" at bounding box center [274, 161] width 98 height 5
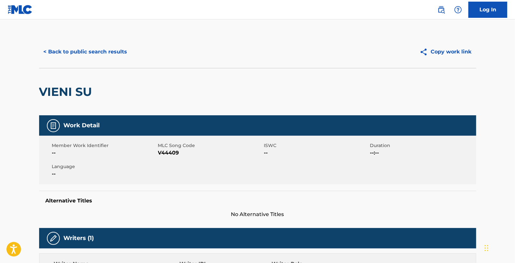
click at [126, 50] on button "< Back to public search results" at bounding box center [85, 52] width 93 height 16
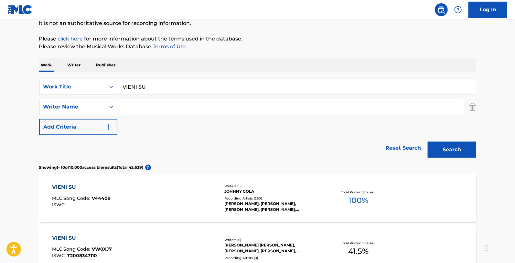
scroll to position [54, 0]
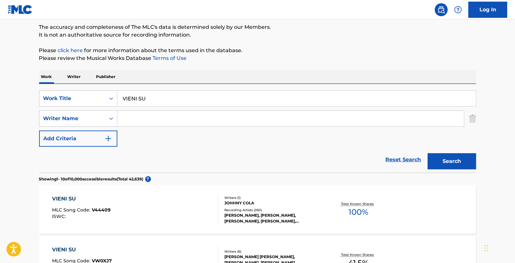
click at [203, 197] on div "VIENI SU MLC Song Code : V44409 ISWC :" at bounding box center [135, 209] width 166 height 29
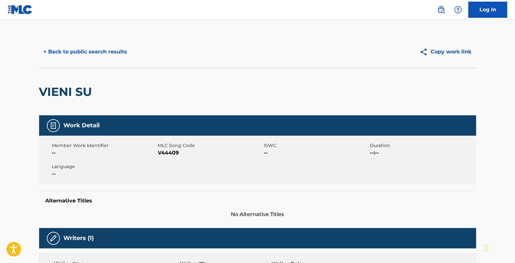
click at [114, 56] on button "< Back to public search results" at bounding box center [85, 52] width 93 height 16
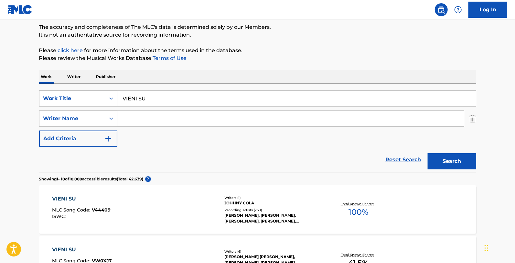
drag, startPoint x: 158, startPoint y: 92, endPoint x: 0, endPoint y: 37, distance: 166.8
click at [65, 93] on div "SearchWithCriteria2b116963-cbbb-44ed-9f7c-7402cd9d9f3d Work Title VIENI SU" at bounding box center [257, 98] width 437 height 16
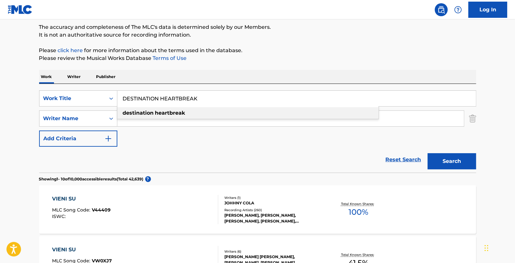
click at [248, 114] on div "destination heartbreak" at bounding box center [247, 113] width 261 height 12
type input "destination heartbreak"
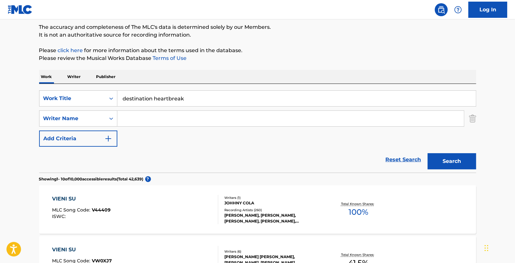
click at [444, 153] on button "Search" at bounding box center [452, 161] width 49 height 16
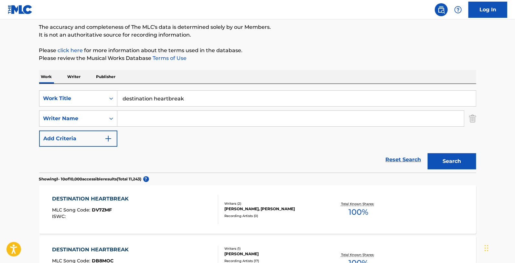
click at [192, 117] on input "Search Form" at bounding box center [290, 119] width 347 height 16
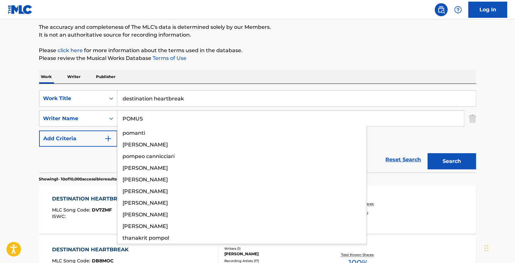
type input "POMUS"
click at [428, 153] on button "Search" at bounding box center [452, 161] width 49 height 16
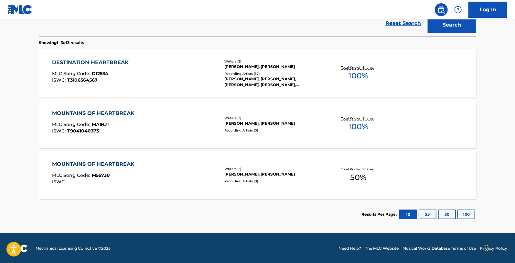
scroll to position [191, 0]
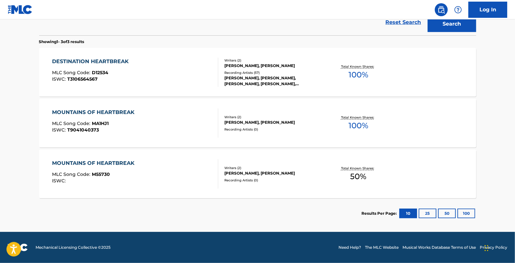
click at [187, 60] on div "DESTINATION HEARTBREAK MLC Song Code : D12534 ISWC : T3106564567" at bounding box center [135, 72] width 166 height 29
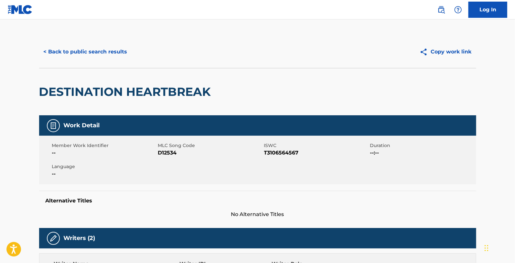
click at [97, 56] on button "< Back to public search results" at bounding box center [85, 52] width 93 height 16
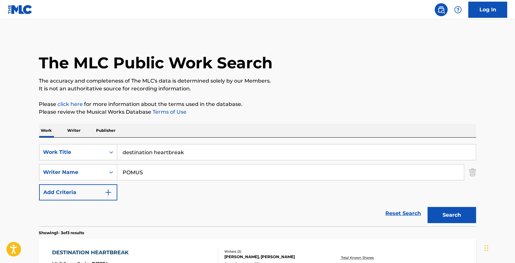
drag, startPoint x: 225, startPoint y: 152, endPoint x: 82, endPoint y: 161, distance: 142.6
click at [87, 159] on div "SearchWithCriteria2b116963-cbbb-44ed-9f7c-7402cd9d9f3d Work Title destination h…" at bounding box center [257, 152] width 437 height 16
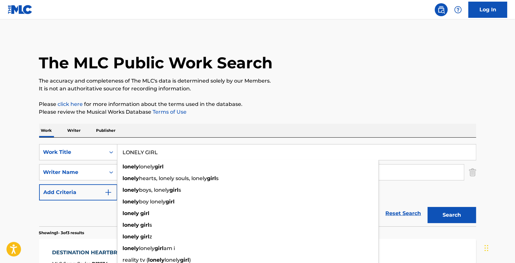
type input "LONELY GIRL"
click at [127, 134] on div "Work Writer Publisher" at bounding box center [257, 131] width 437 height 14
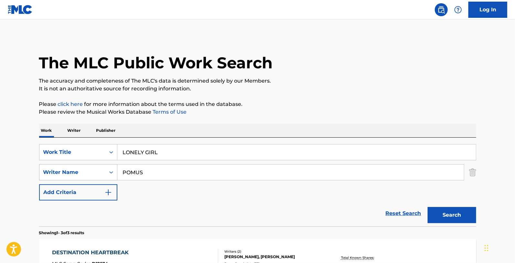
drag, startPoint x: 104, startPoint y: 170, endPoint x: 82, endPoint y: 170, distance: 22.0
click at [82, 170] on div "SearchWithCriteria54cac2d5-5e69-438a-b265-b9b4c7533957 Writer Name POMUS" at bounding box center [257, 172] width 437 height 16
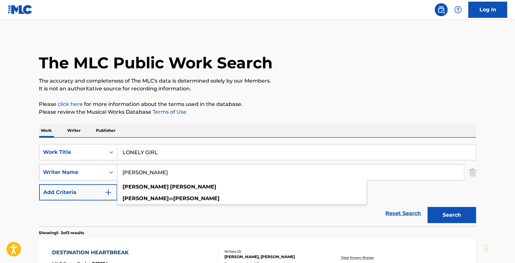
type input "BOBBY TROUP"
click at [428, 207] on button "Search" at bounding box center [452, 215] width 49 height 16
drag, startPoint x: 177, startPoint y: 153, endPoint x: 14, endPoint y: 127, distance: 165.0
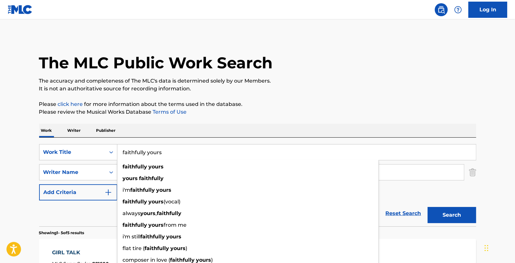
type input "faithfully yours"
click at [390, 54] on div "The MLC Public Work Search" at bounding box center [257, 59] width 437 height 47
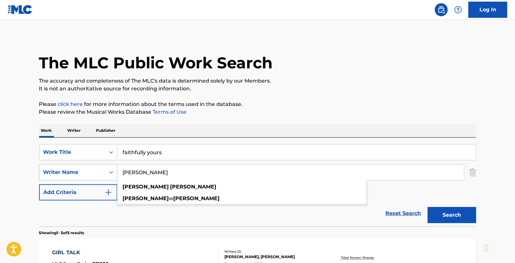
drag, startPoint x: 184, startPoint y: 171, endPoint x: 61, endPoint y: 164, distance: 123.1
click at [61, 164] on div "SearchWithCriteria54cac2d5-5e69-438a-b265-b9b4c7533957 Writer Name BOBBY TROUP …" at bounding box center [257, 172] width 437 height 16
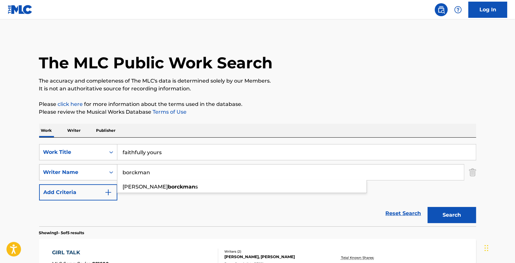
click at [428, 207] on button "Search" at bounding box center [452, 215] width 49 height 16
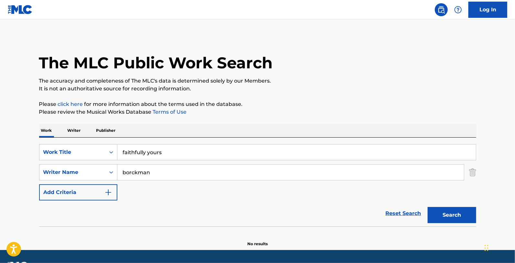
drag, startPoint x: 167, startPoint y: 175, endPoint x: 70, endPoint y: 181, distance: 96.6
click at [75, 179] on div "SearchWithCriteria54cac2d5-5e69-438a-b265-b9b4c7533957 Writer Name borckman" at bounding box center [257, 172] width 437 height 16
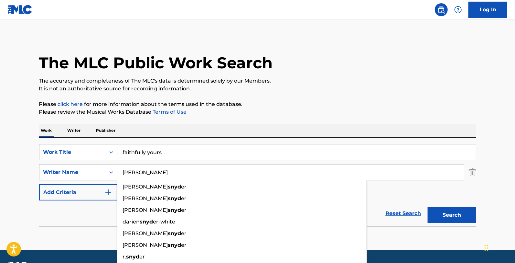
click at [428, 207] on button "Search" at bounding box center [452, 215] width 49 height 16
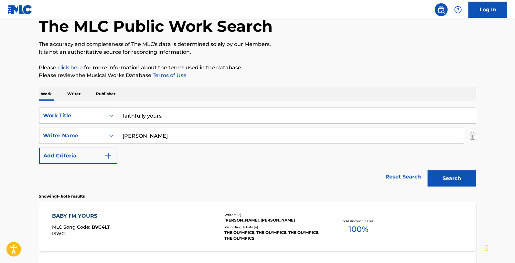
scroll to position [72, 0]
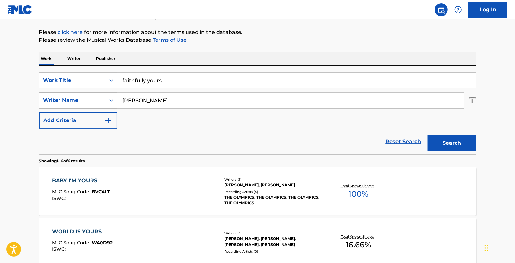
drag, startPoint x: 157, startPoint y: 96, endPoint x: 67, endPoint y: 94, distance: 90.0
click at [70, 93] on div "SearchWithCriteria54cac2d5-5e69-438a-b265-b9b4c7533957 Writer Name snyder" at bounding box center [257, 100] width 437 height 16
click at [428, 135] on button "Search" at bounding box center [452, 143] width 49 height 16
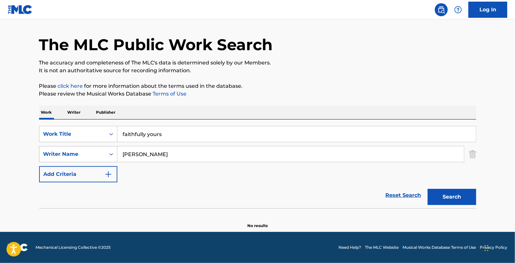
scroll to position [18, 0]
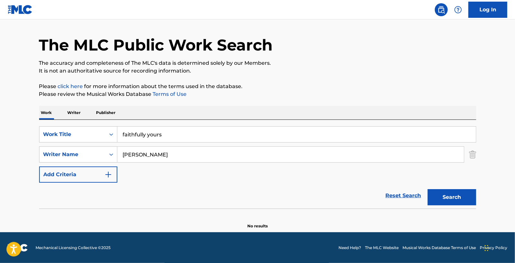
drag, startPoint x: 134, startPoint y: 155, endPoint x: 36, endPoint y: 146, distance: 98.4
click at [41, 155] on div "SearchWithCriteria54cac2d5-5e69-438a-b265-b9b4c7533957 Writer Name abe lyman" at bounding box center [257, 154] width 437 height 16
type input "lyman"
click at [428, 189] on button "Search" at bounding box center [452, 197] width 49 height 16
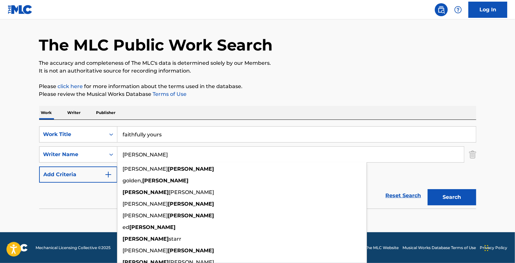
drag, startPoint x: 259, startPoint y: 78, endPoint x: 224, endPoint y: 127, distance: 60.2
click at [259, 78] on div "The MLC Public Work Search The accuracy and completeness of The MLC's data is d…" at bounding box center [257, 123] width 453 height 211
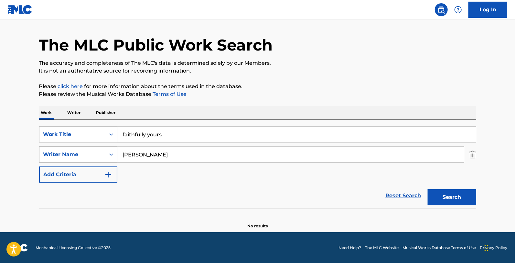
drag, startPoint x: 151, startPoint y: 159, endPoint x: 90, endPoint y: 159, distance: 61.1
click at [93, 159] on div "SearchWithCriteria54cac2d5-5e69-438a-b265-b9b4c7533957 Writer Name lyman" at bounding box center [257, 154] width 437 height 16
drag, startPoint x: 172, startPoint y: 134, endPoint x: 76, endPoint y: 128, distance: 96.6
click at [76, 128] on div "SearchWithCriteria2b116963-cbbb-44ed-9f7c-7402cd9d9f3d Work Title faithfully yo…" at bounding box center [257, 134] width 437 height 16
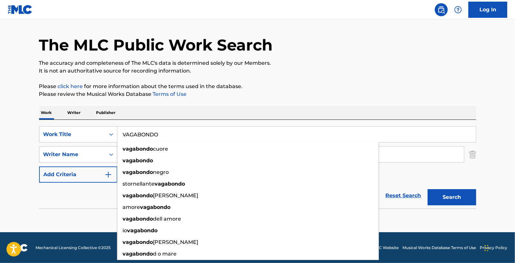
type input "VAGABONDO"
click at [208, 111] on div "Work Writer Publisher" at bounding box center [257, 113] width 437 height 14
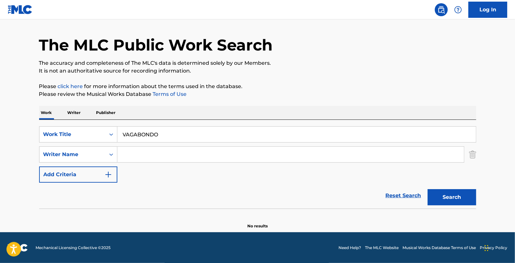
click at [185, 147] on input "Search Form" at bounding box center [290, 155] width 347 height 16
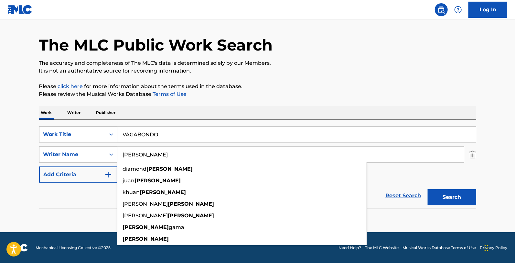
type input "TIZOL"
click at [428, 189] on button "Search" at bounding box center [452, 197] width 49 height 16
drag, startPoint x: 189, startPoint y: 135, endPoint x: 49, endPoint y: 132, distance: 139.8
click at [50, 132] on div "SearchWithCriteria2b116963-cbbb-44ed-9f7c-7402cd9d9f3d Work Title VAGABONDO" at bounding box center [257, 134] width 437 height 16
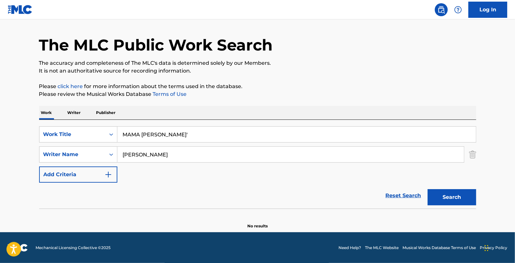
type input "MAMA DEV'"
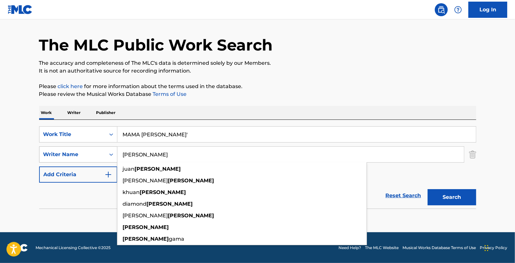
drag, startPoint x: 141, startPoint y: 156, endPoint x: 114, endPoint y: 157, distance: 27.9
click at [114, 157] on div "SearchWithCriteria54cac2d5-5e69-438a-b265-b9b4c7533957 Writer Name TIZOL juan t…" at bounding box center [257, 154] width 437 height 16
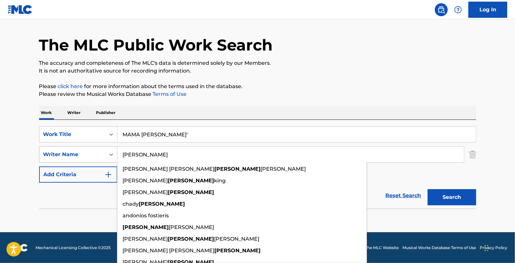
type input "FOSTER"
click at [428, 189] on button "Search" at bounding box center [452, 197] width 49 height 16
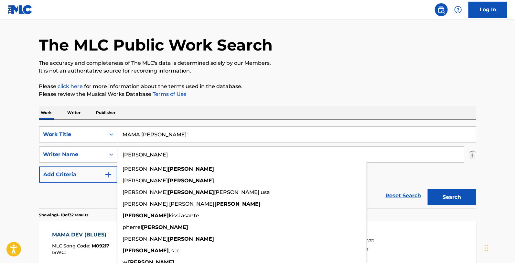
click at [291, 88] on p "Please click here for more information about the terms used in the database." at bounding box center [257, 86] width 437 height 8
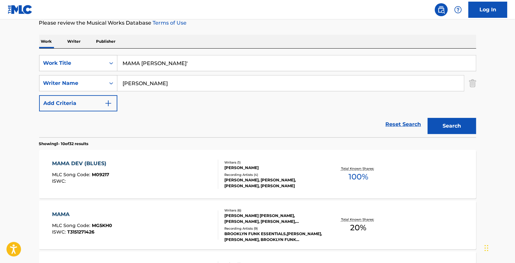
scroll to position [90, 0]
click at [274, 179] on div "COUNT BASIE, COUNT BASIE, COUNT BASIE, COUNT BASIE" at bounding box center [274, 182] width 98 height 12
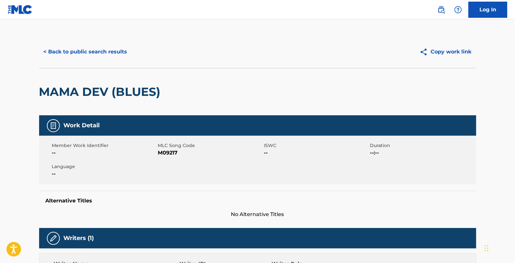
click at [241, 44] on div "< Back to public search results" at bounding box center [148, 52] width 219 height 16
click at [302, 62] on div "< Back to public search results Copy work link" at bounding box center [257, 52] width 437 height 32
